Goal: Information Seeking & Learning: Learn about a topic

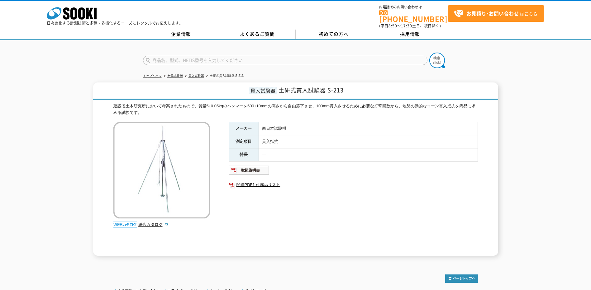
click at [158, 165] on img at bounding box center [161, 170] width 97 height 97
click at [159, 222] on link "総合カタログ" at bounding box center [153, 224] width 31 height 5
click at [180, 32] on link "企業情報" at bounding box center [181, 34] width 76 height 9
click at [155, 222] on link "総合カタログ" at bounding box center [153, 224] width 31 height 5
